Goal: Book appointment/travel/reservation

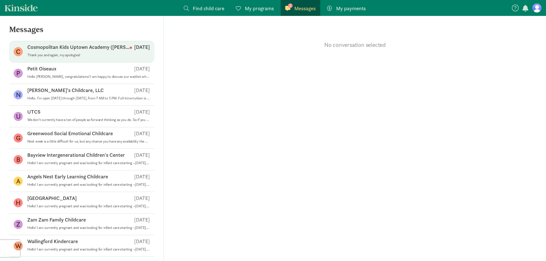
click at [73, 52] on div "Cosmopolitan Kids Uptown Academy (Queen Anne) Sep 03" at bounding box center [88, 48] width 123 height 9
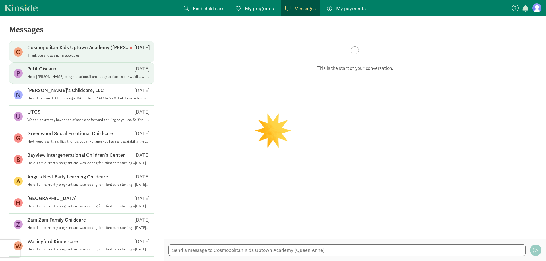
scroll to position [253, 0]
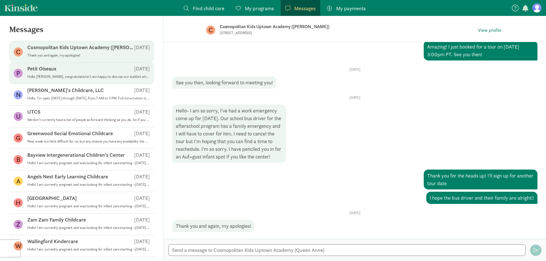
click at [55, 75] on p "Hello Miya, congratulations! I am happy to discuss our waitlist whenever you ha…" at bounding box center [88, 76] width 123 height 5
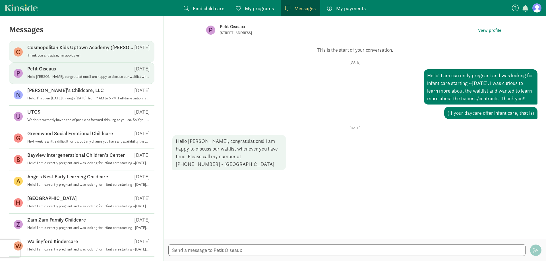
click at [98, 46] on p "Cosmopolitan Kids Uptown Academy ([PERSON_NAME])" at bounding box center [80, 47] width 107 height 7
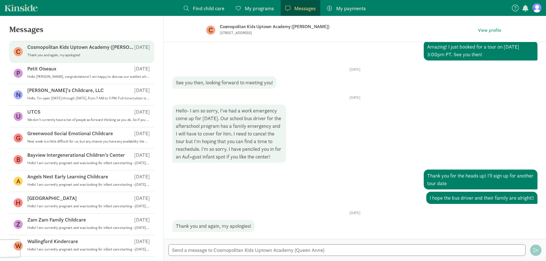
click at [214, 30] on figure "C" at bounding box center [210, 30] width 9 height 9
click at [238, 25] on p "Cosmopolitan Kids Uptown Academy ([PERSON_NAME])" at bounding box center [309, 27] width 179 height 8
click at [210, 31] on figure "C" at bounding box center [210, 30] width 9 height 9
click at [82, 47] on p "Cosmopolitan Kids Uptown Academy ([PERSON_NAME])" at bounding box center [80, 47] width 107 height 7
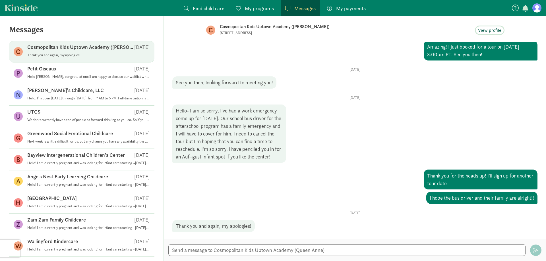
click at [488, 31] on span "View profile" at bounding box center [489, 30] width 23 height 7
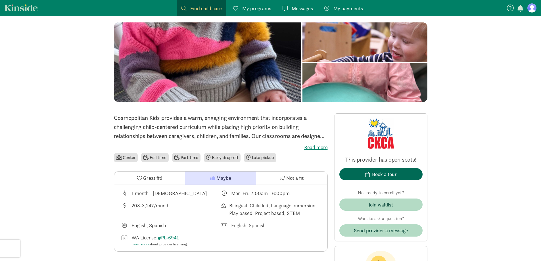
scroll to position [57, 0]
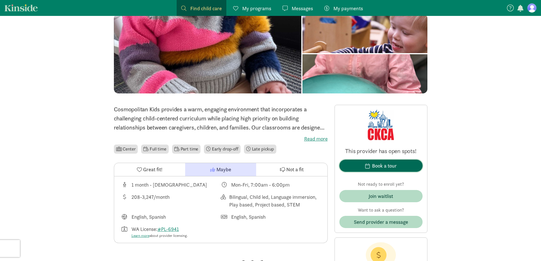
click at [374, 162] on button "Book a tour" at bounding box center [381, 166] width 83 height 12
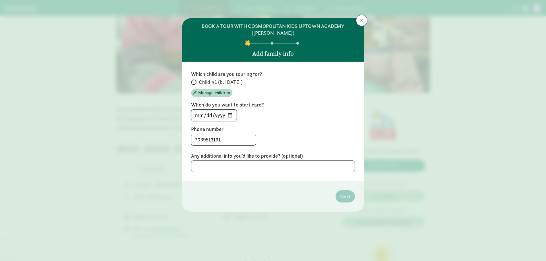
click at [231, 115] on input "[DATE]" at bounding box center [213, 115] width 45 height 11
type input "[DATE]"
click at [298, 118] on div "[DATE]" at bounding box center [273, 115] width 164 height 12
click at [192, 84] on label "Child #1 (b. [DATE])" at bounding box center [273, 82] width 164 height 7
click at [192, 84] on input "Child #1 (b. [DATE])" at bounding box center [193, 82] width 4 height 4
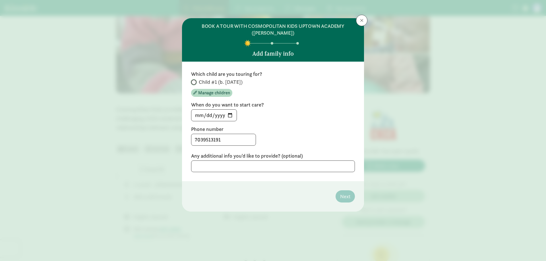
radio input "true"
click at [336, 194] on button "Next" at bounding box center [344, 196] width 19 height 12
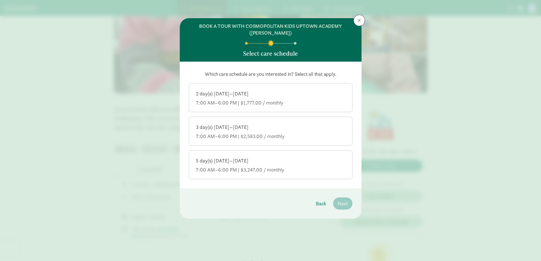
click at [291, 156] on label "5 day(s) [DATE]–[DATE] 7:00 AM–6:00 PM | $3,247.00 / monthly" at bounding box center [270, 164] width 163 height 27
click at [0, 0] on input "5 day(s) [DATE]–[DATE] 7:00 AM–6:00 PM | $3,247.00 / monthly" at bounding box center [0, 0] width 0 height 0
click at [346, 202] on span "Next" at bounding box center [343, 204] width 10 height 8
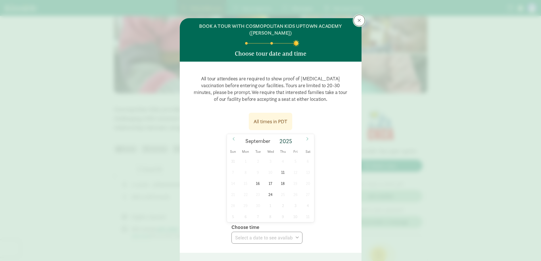
click at [359, 20] on span at bounding box center [359, 20] width 3 height 5
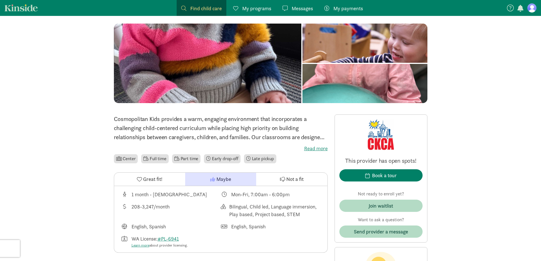
scroll to position [0, 0]
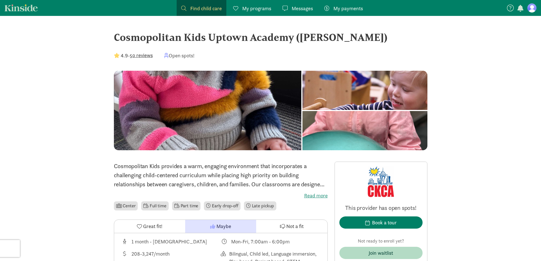
click at [532, 10] on figure at bounding box center [532, 7] width 9 height 9
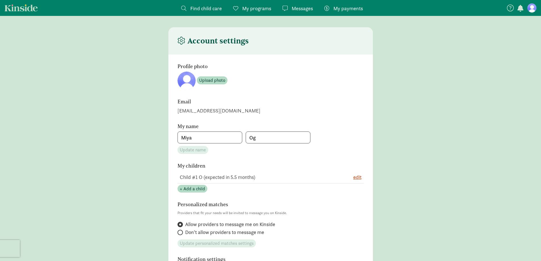
click at [343, 7] on span "My payments" at bounding box center [349, 9] width 30 height 8
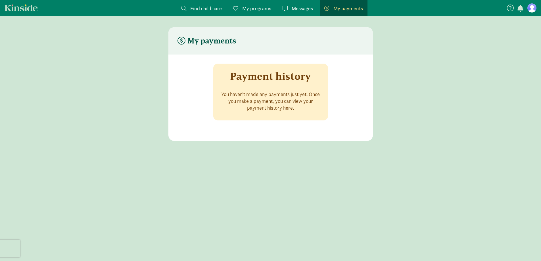
click at [210, 11] on span "Find child care" at bounding box center [206, 9] width 32 height 8
